Goal: Check status: Check status

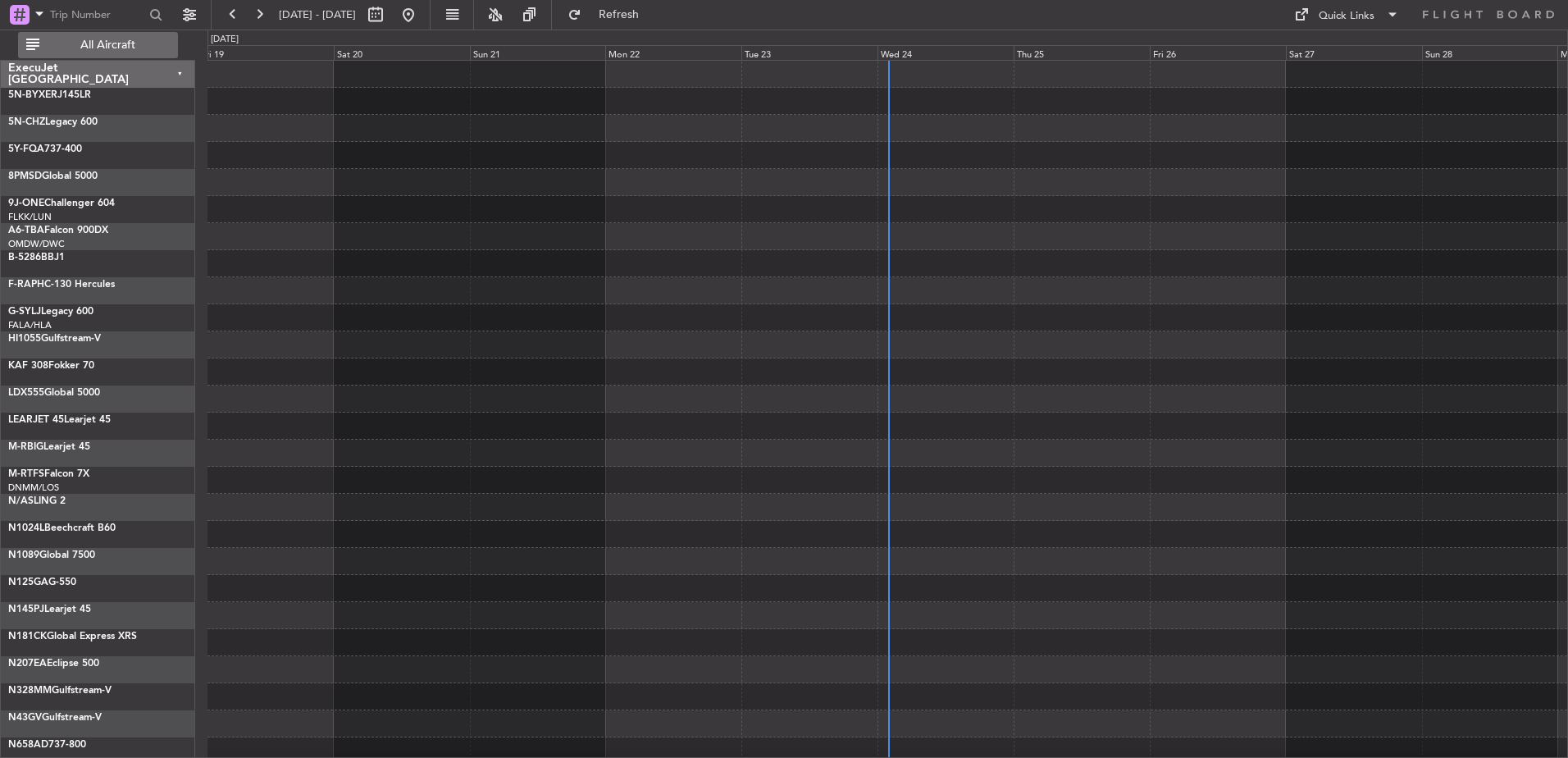
click at [77, 48] on span "All Aircraft" at bounding box center [108, 46] width 131 height 12
click at [902, 52] on div "Wed 24" at bounding box center [945, 53] width 136 height 15
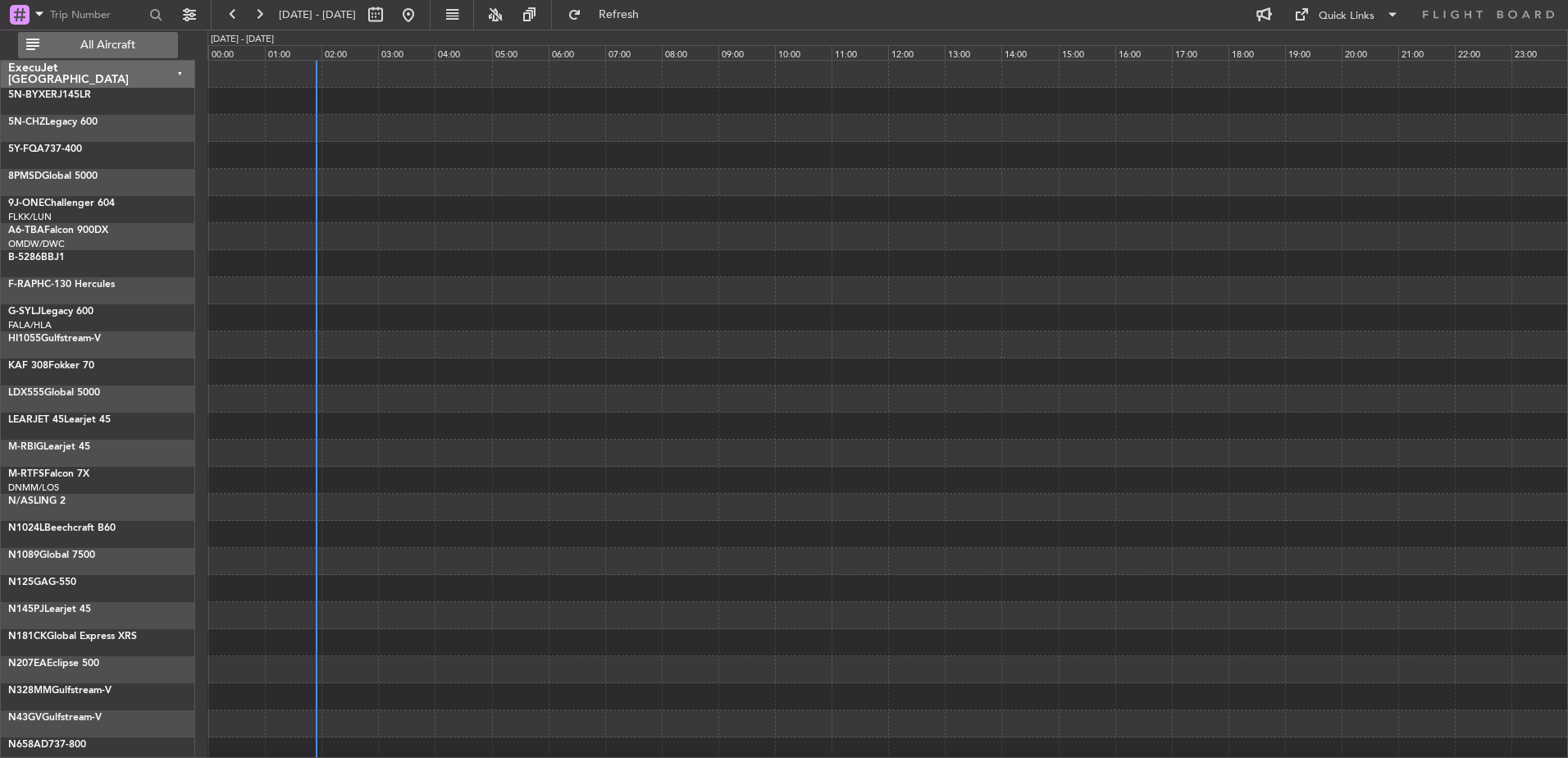
click at [145, 40] on span "All Aircraft" at bounding box center [108, 46] width 131 height 12
